Goal: Information Seeking & Learning: Understand process/instructions

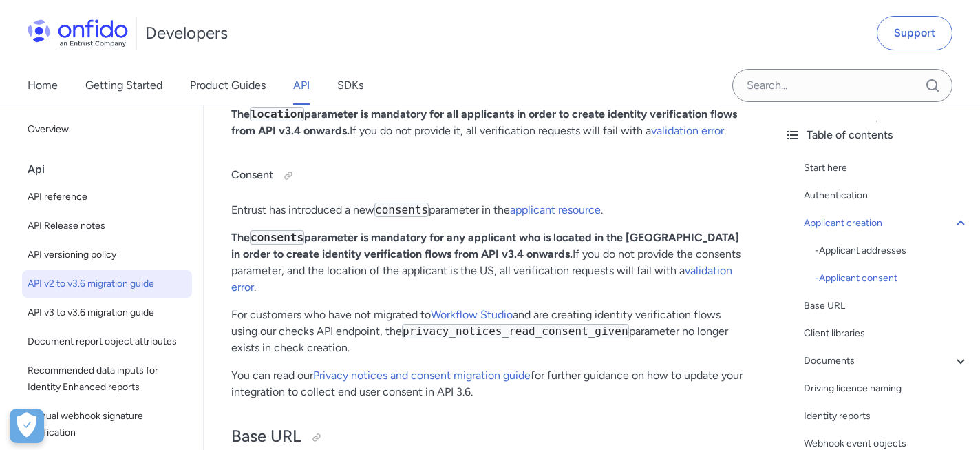
scroll to position [1430, 0]
drag, startPoint x: 556, startPoint y: 234, endPoint x: 596, endPoint y: 233, distance: 40.6
click at [596, 233] on strong "The consents parameter is mandatory for any applicant who is located in the US …" at bounding box center [485, 244] width 508 height 30
click at [682, 366] on p "You can read our Privacy notices and consent migration guide for further guidan…" at bounding box center [488, 382] width 515 height 33
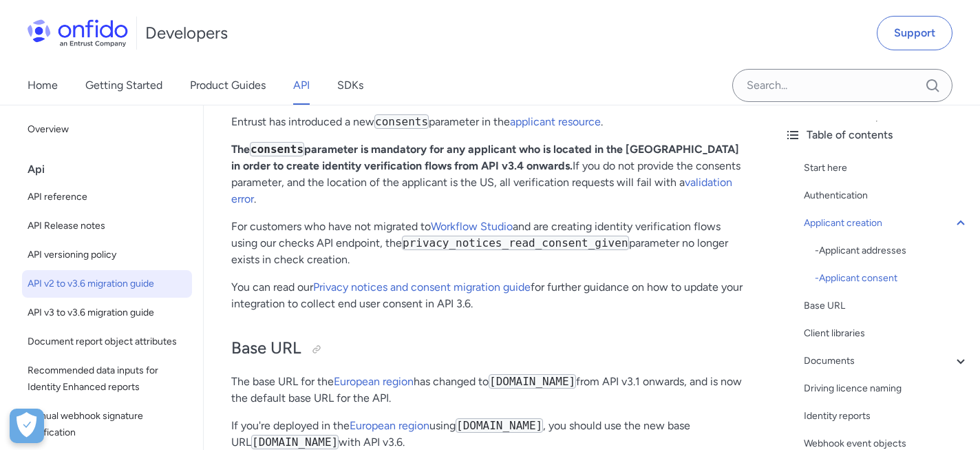
scroll to position [1500, 0]
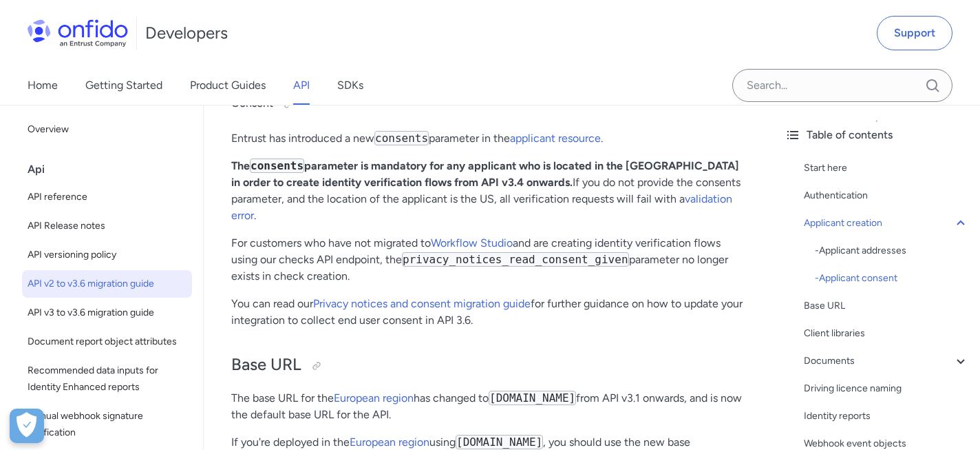
click at [298, 165] on code "consents" at bounding box center [277, 165] width 54 height 14
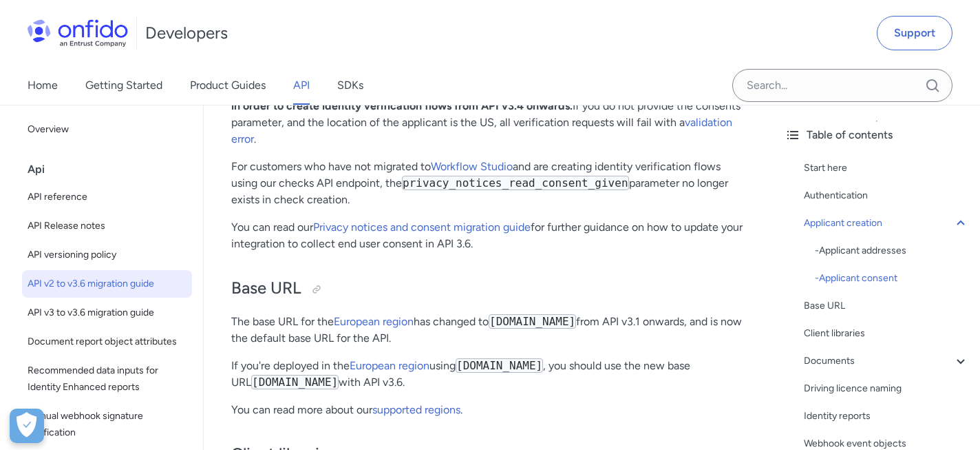
scroll to position [1575, 0]
click at [515, 177] on code "privacy_notices_read_consent_given" at bounding box center [515, 184] width 227 height 14
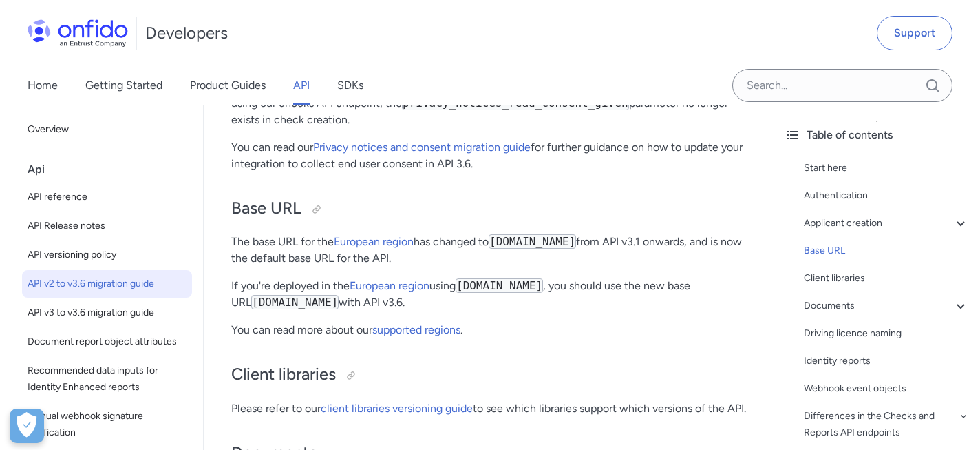
scroll to position [1657, 0]
click at [515, 140] on link "Privacy notices and consent migration guide" at bounding box center [422, 146] width 218 height 13
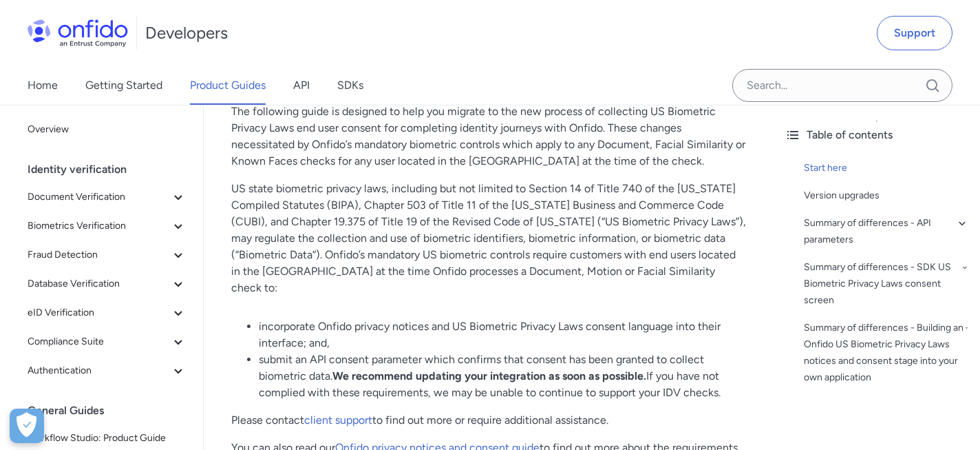
scroll to position [210, 0]
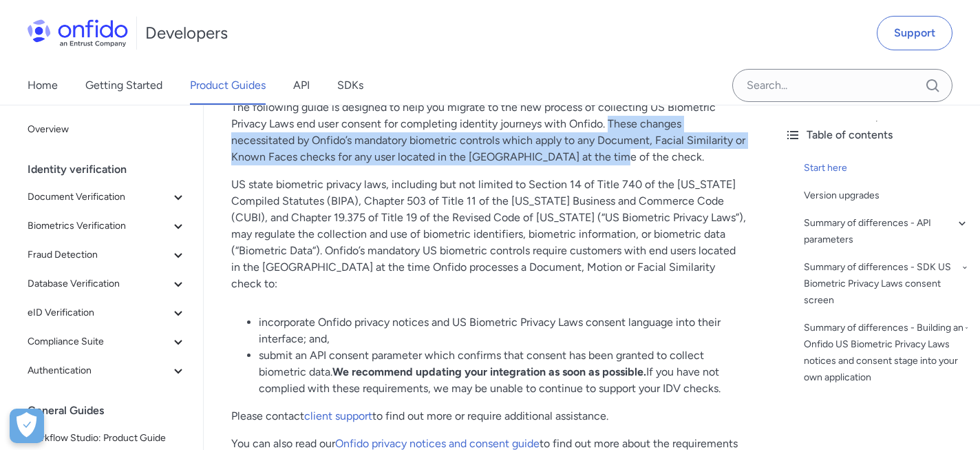
drag, startPoint x: 609, startPoint y: 119, endPoint x: 626, endPoint y: 152, distance: 37.3
click at [626, 153] on p "The following guide is designed to help you migrate to the new process of colle…" at bounding box center [488, 132] width 515 height 66
copy p "These changes necessitated by Onfido’s mandatory biometric controls which apply…"
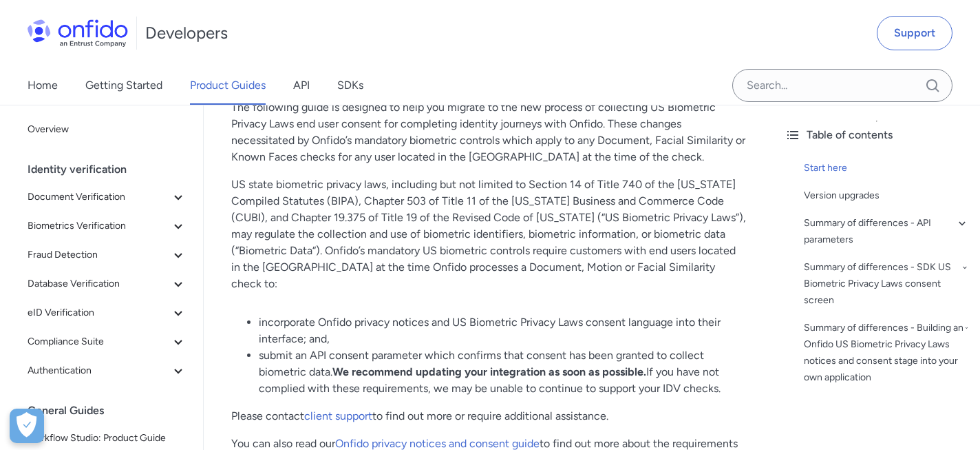
click at [321, 352] on li "submit an API consent parameter which confirms that consent has been granted to…" at bounding box center [502, 372] width 487 height 50
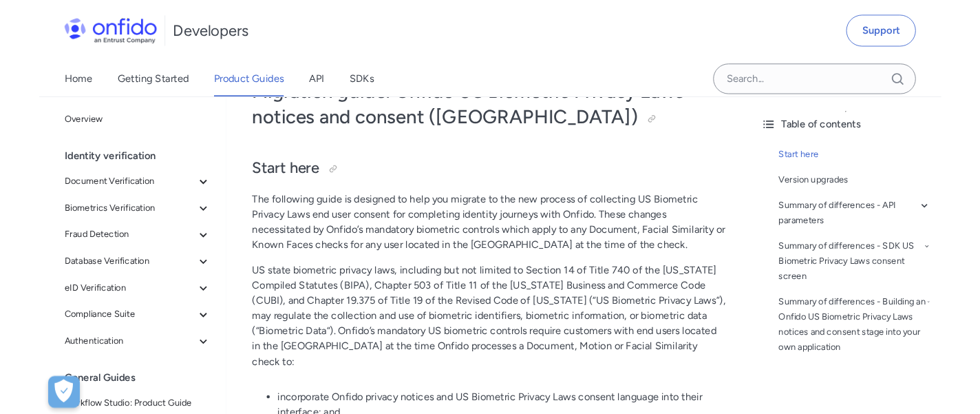
scroll to position [0, 0]
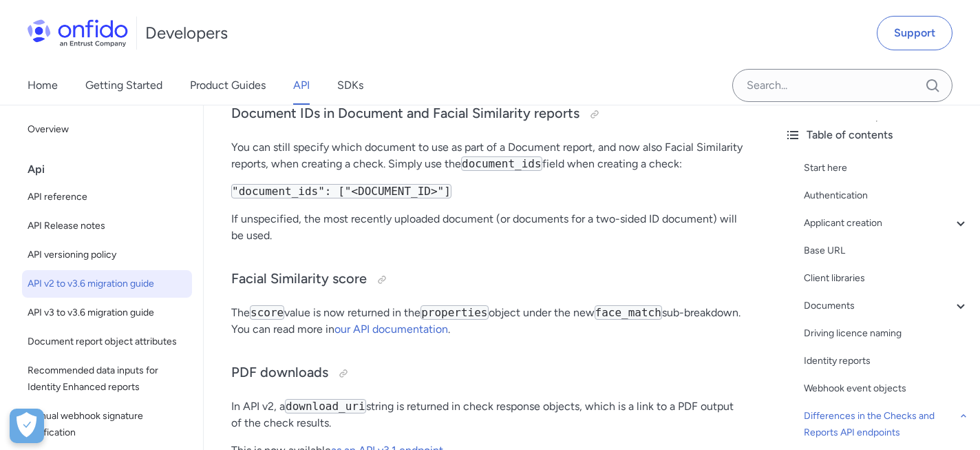
scroll to position [3271, 0]
